Goal: Task Accomplishment & Management: Complete application form

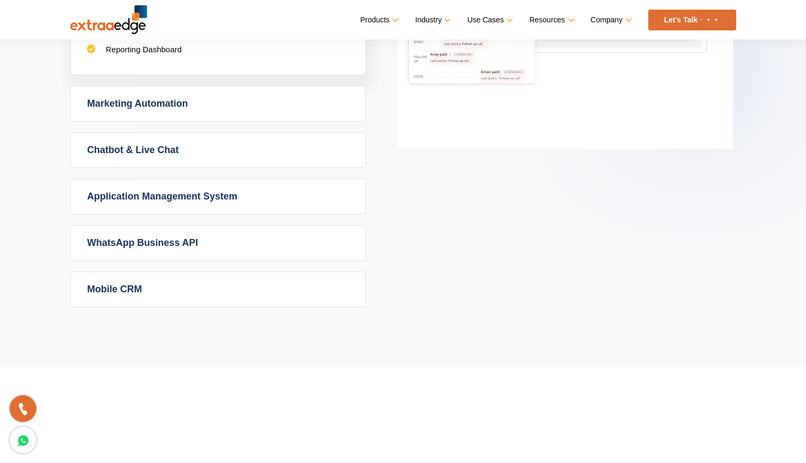
scroll to position [739, 0]
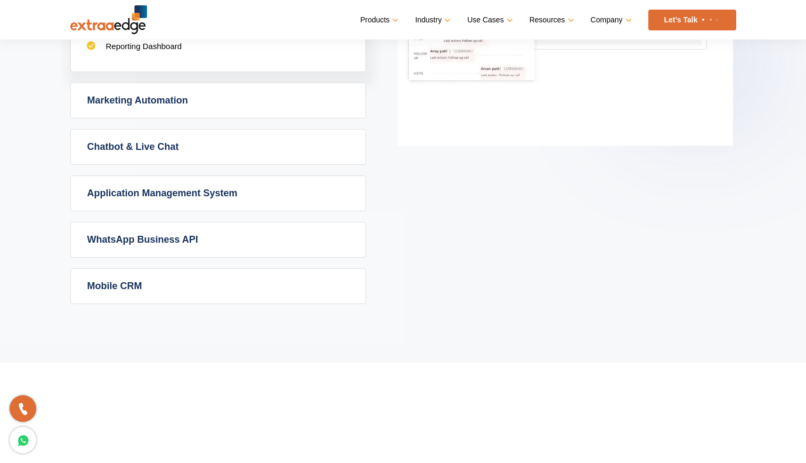
click at [129, 142] on link "Chatbot & Live Chat" at bounding box center [218, 147] width 295 height 35
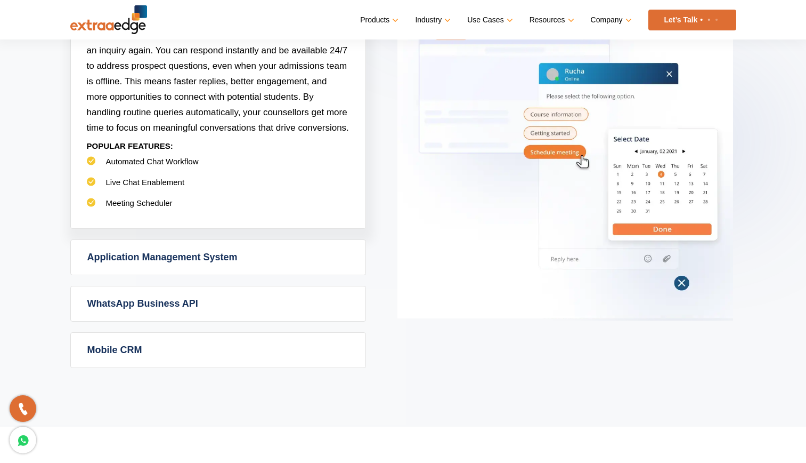
scroll to position [660, 0]
click at [165, 257] on link "Application Management System" at bounding box center [218, 256] width 295 height 35
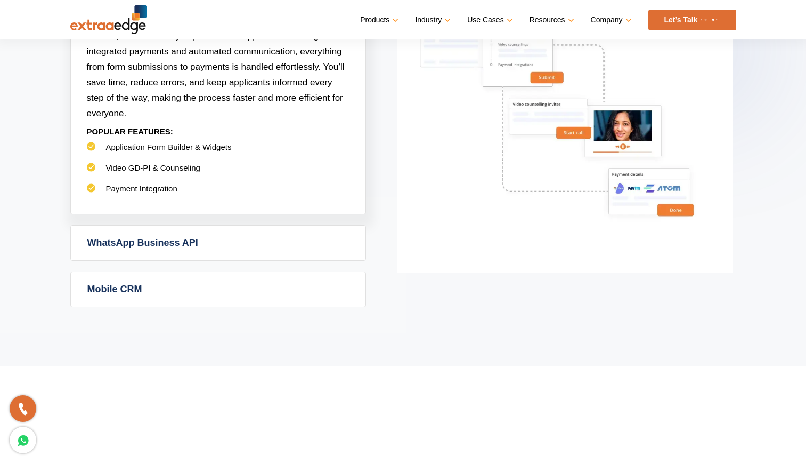
scroll to position [752, 0]
click at [175, 247] on link "WhatsApp Business API" at bounding box center [218, 241] width 295 height 35
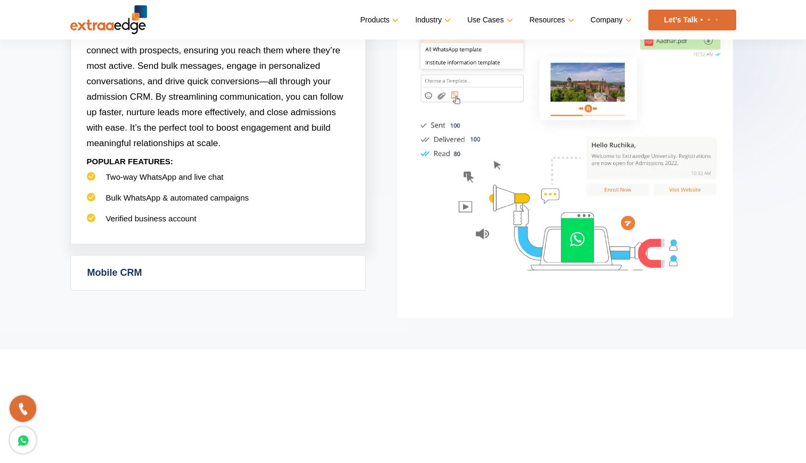
click at [140, 268] on link "Mobile CRM" at bounding box center [218, 272] width 295 height 35
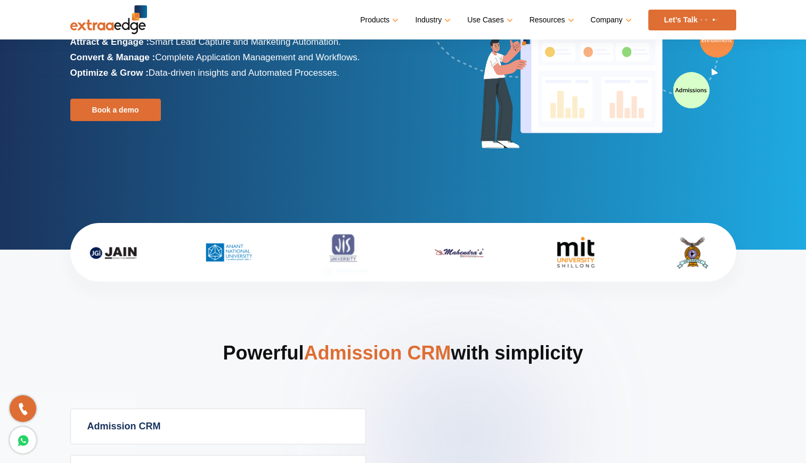
scroll to position [0, 0]
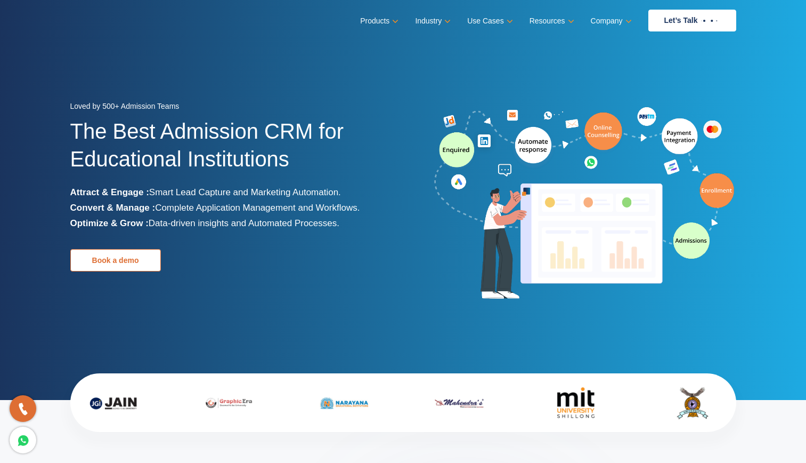
click at [125, 262] on link "Book a demo" at bounding box center [115, 260] width 91 height 22
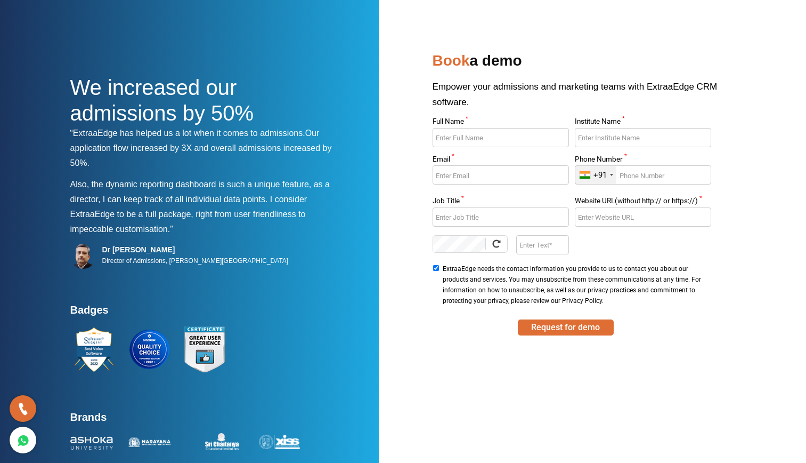
click at [492, 136] on input "Full Name *" at bounding box center [501, 137] width 136 height 19
type input "Harpal"
click at [643, 141] on input "Institute Name *" at bounding box center [643, 137] width 136 height 19
type input "Cocoweave"
click at [473, 177] on input "Email *" at bounding box center [501, 174] width 136 height 19
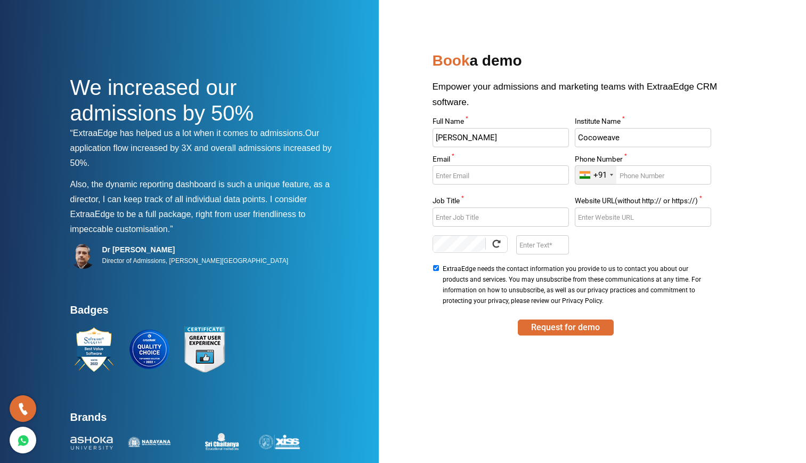
click at [479, 133] on input "Harpal" at bounding box center [501, 137] width 136 height 19
type input "Harpal Dhingra"
click at [460, 172] on input "Email *" at bounding box center [501, 174] width 136 height 19
type input "harpaldhingra@gmail.com"
click at [638, 176] on input "Phone Number *" at bounding box center [643, 174] width 136 height 19
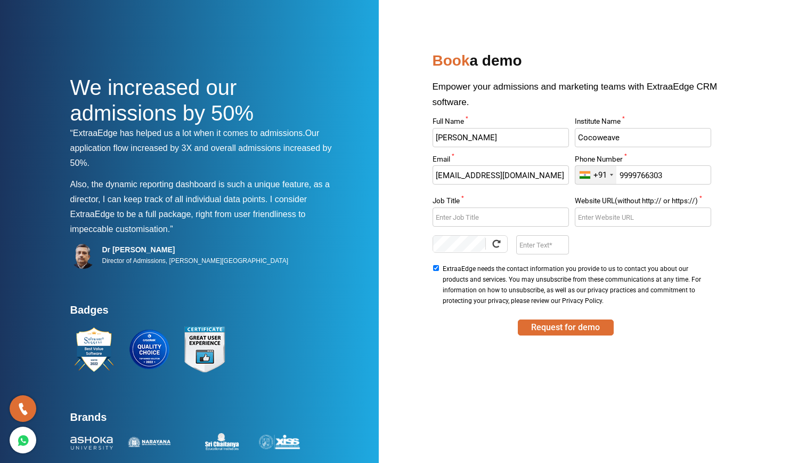
type input "9999766303"
click at [499, 218] on input "Job Title *" at bounding box center [501, 216] width 136 height 19
type input "Director"
click at [599, 217] on input "Website URL(without http:// or https://) *" at bounding box center [643, 216] width 136 height 19
type input "cocoweave.in"
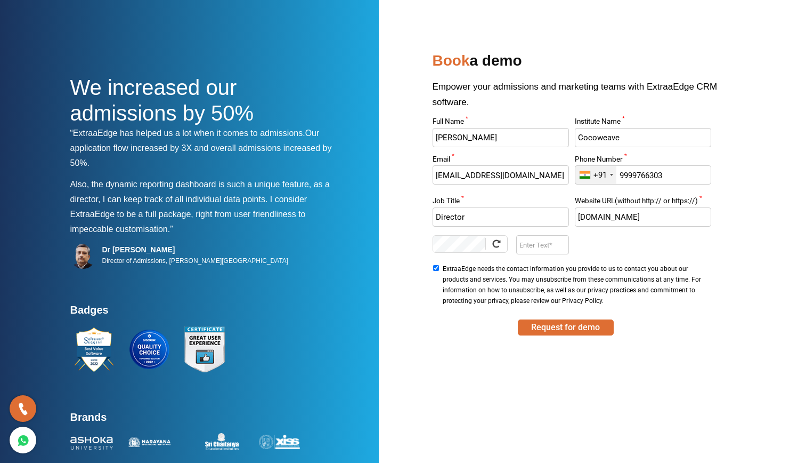
click at [530, 247] on input "Enter Text" at bounding box center [542, 244] width 53 height 19
type input "emoo"
click at [561, 334] on button "Request for demo" at bounding box center [566, 327] width 96 height 16
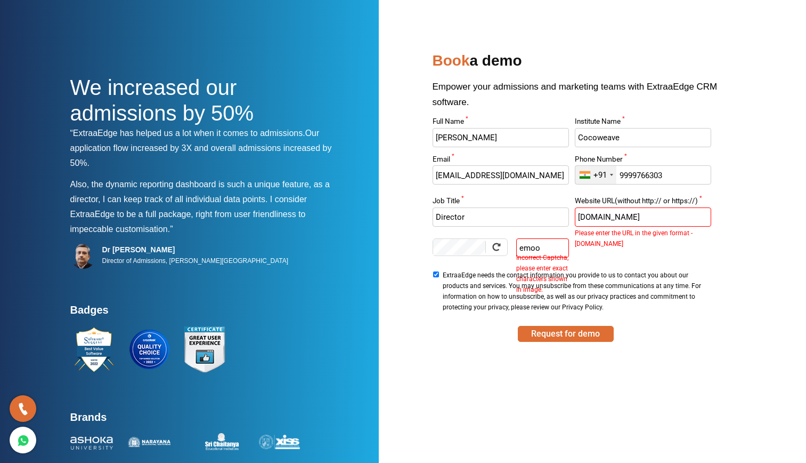
click at [577, 222] on input "cocoweave.in" at bounding box center [643, 216] width 136 height 19
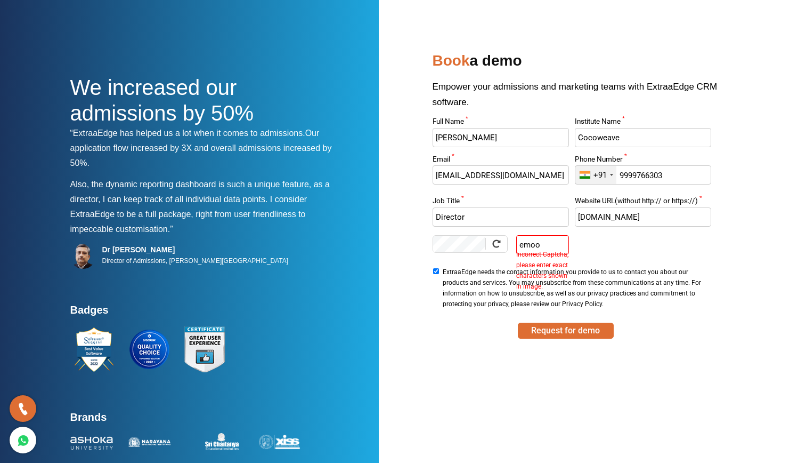
type input "www.cocoweave.in"
click at [630, 247] on div "Full Name * Harpal Dhingra Institute Name * Cocoweave Email * harpaldhingra@gma…" at bounding box center [572, 214] width 285 height 193
click at [539, 244] on input "emoo" at bounding box center [542, 244] width 53 height 19
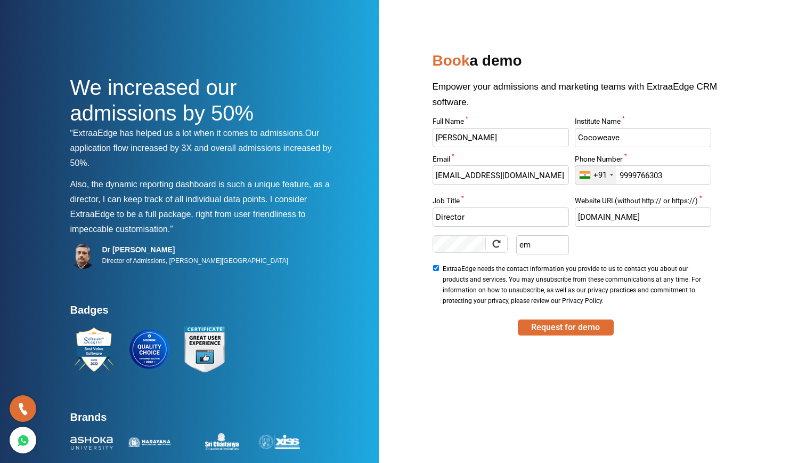
type input "e"
click at [563, 329] on button "Request for demo" at bounding box center [566, 327] width 96 height 16
type input "rm00"
click at [558, 320] on button "Request for demo" at bounding box center [566, 327] width 96 height 16
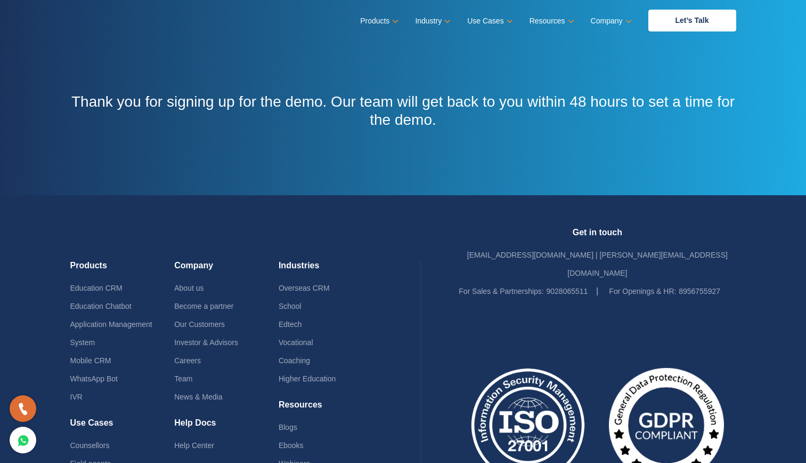
scroll to position [102, 0]
